Goal: Book appointment/travel/reservation

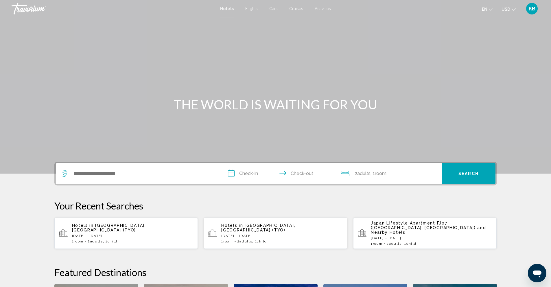
click at [326, 9] on span "Activities" at bounding box center [323, 8] width 16 height 5
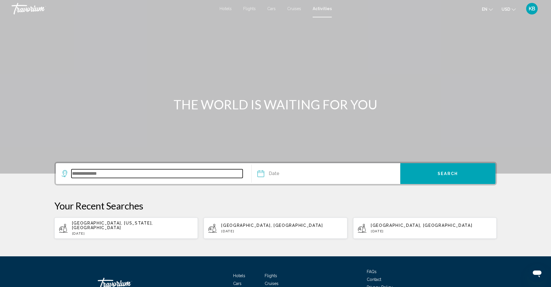
click at [104, 176] on input "Search widget" at bounding box center [158, 173] width 172 height 9
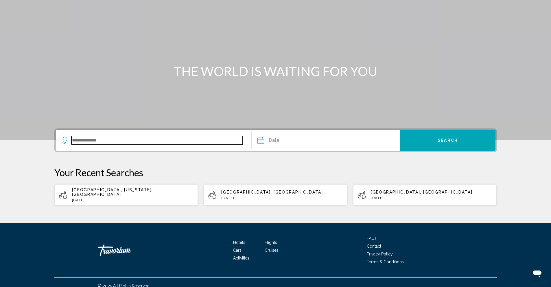
scroll to position [36, 0]
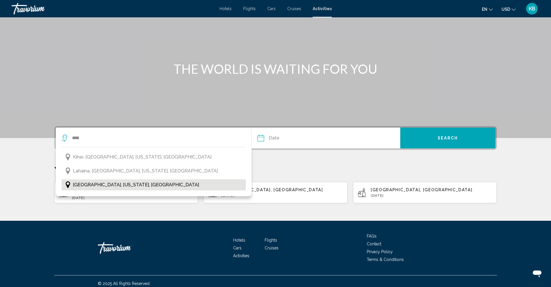
click at [98, 184] on span "[GEOGRAPHIC_DATA], [US_STATE], [GEOGRAPHIC_DATA]" at bounding box center [136, 185] width 126 height 8
type input "**********"
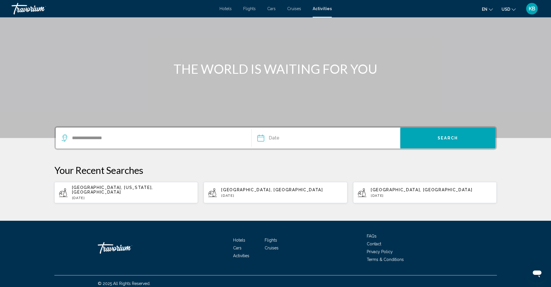
click at [276, 136] on input "Date" at bounding box center [293, 139] width 74 height 23
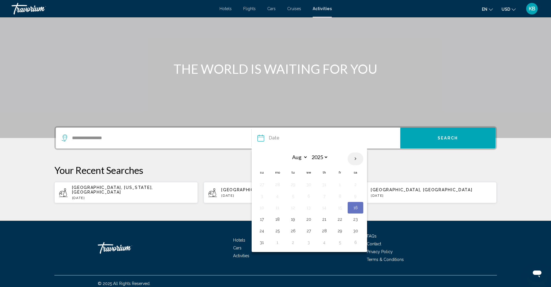
click at [354, 160] on th "Next month" at bounding box center [356, 159] width 16 height 13
select select "*"
click at [323, 206] on button "18" at bounding box center [324, 208] width 9 height 8
type input "**********"
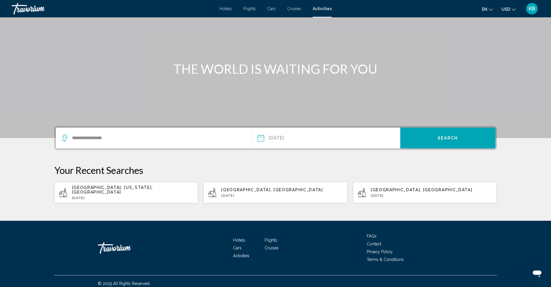
click at [454, 140] on span "Search" at bounding box center [448, 138] width 20 height 5
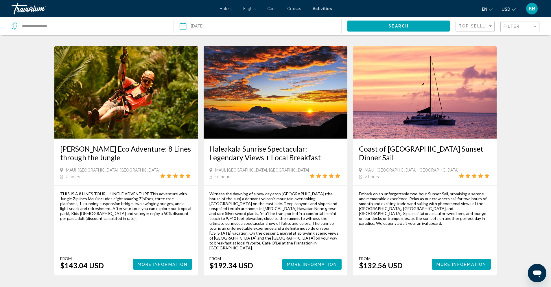
scroll to position [730, 0]
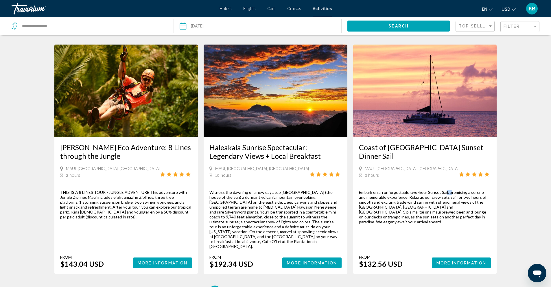
drag, startPoint x: 449, startPoint y: 173, endPoint x: 368, endPoint y: 231, distance: 99.8
click at [372, 227] on div "Embark on an unforgettable two-hour Sunset Sail, promising a serene and memorab…" at bounding box center [425, 229] width 132 height 78
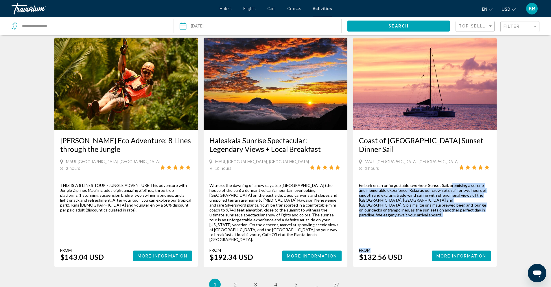
scroll to position [738, 0]
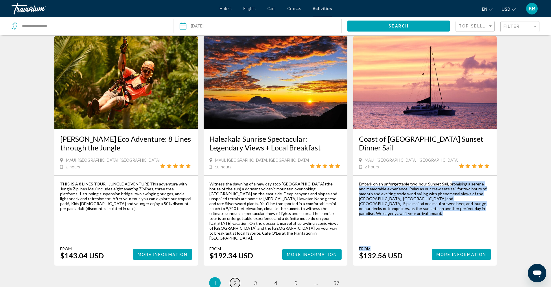
click at [233, 278] on link "page 2" at bounding box center [235, 283] width 10 height 10
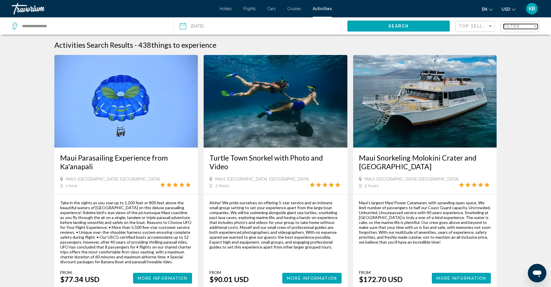
click at [509, 25] on span "Filter" at bounding box center [512, 26] width 17 height 5
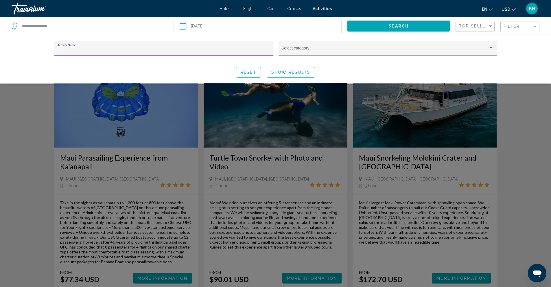
click at [131, 50] on input "Activity Name" at bounding box center [163, 50] width 212 height 5
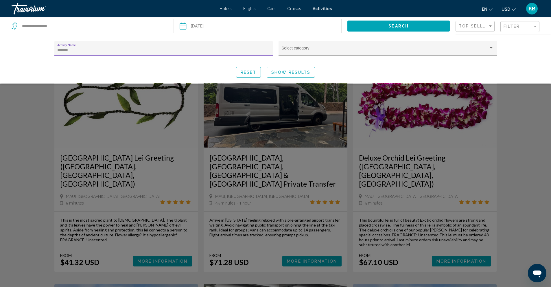
type input "*******"
click at [35, 119] on div "Search widget" at bounding box center [275, 185] width 551 height 203
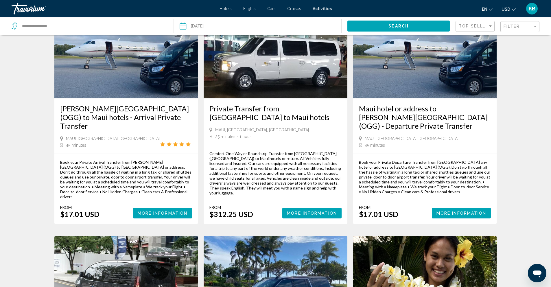
scroll to position [321, 0]
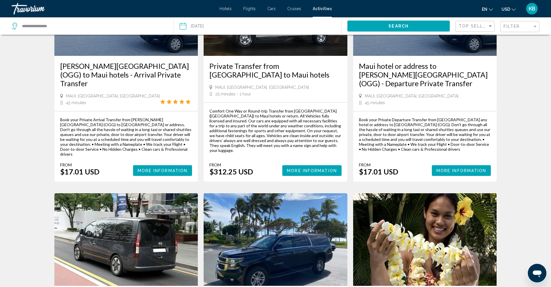
click at [156, 168] on span "More Information" at bounding box center [163, 170] width 50 height 5
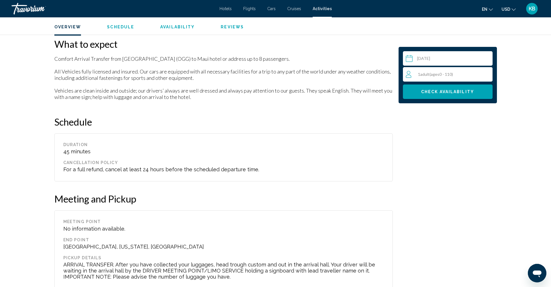
scroll to position [495, 0]
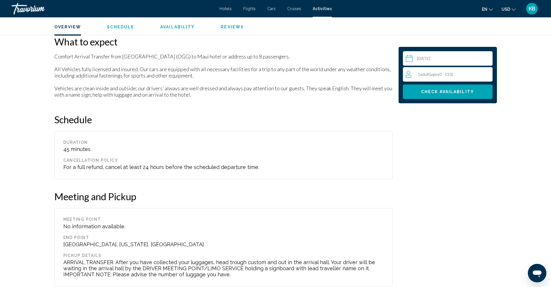
click at [451, 95] on button "Check Availability" at bounding box center [448, 92] width 90 height 14
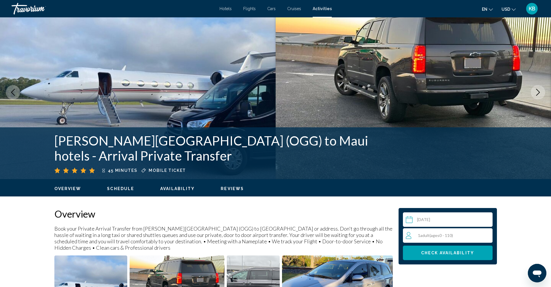
scroll to position [0, 0]
